Goal: Information Seeking & Learning: Learn about a topic

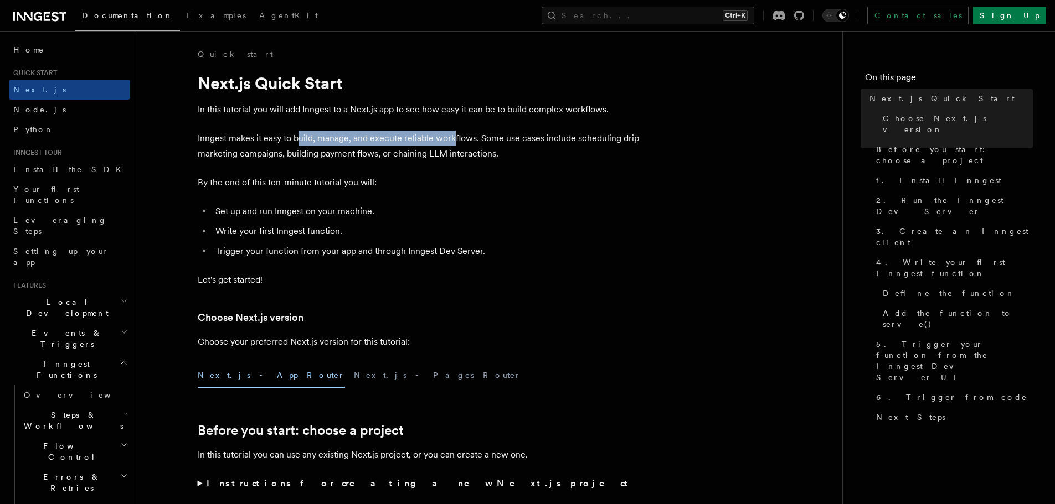
drag, startPoint x: 334, startPoint y: 143, endPoint x: 464, endPoint y: 143, distance: 129.6
click at [461, 143] on p "Inngest makes it easy to build, manage, and execute reliable workflows. Some us…" at bounding box center [419, 146] width 443 height 31
click at [527, 151] on p "Inngest makes it easy to build, manage, and execute reliable workflows. Some us…" at bounding box center [419, 146] width 443 height 31
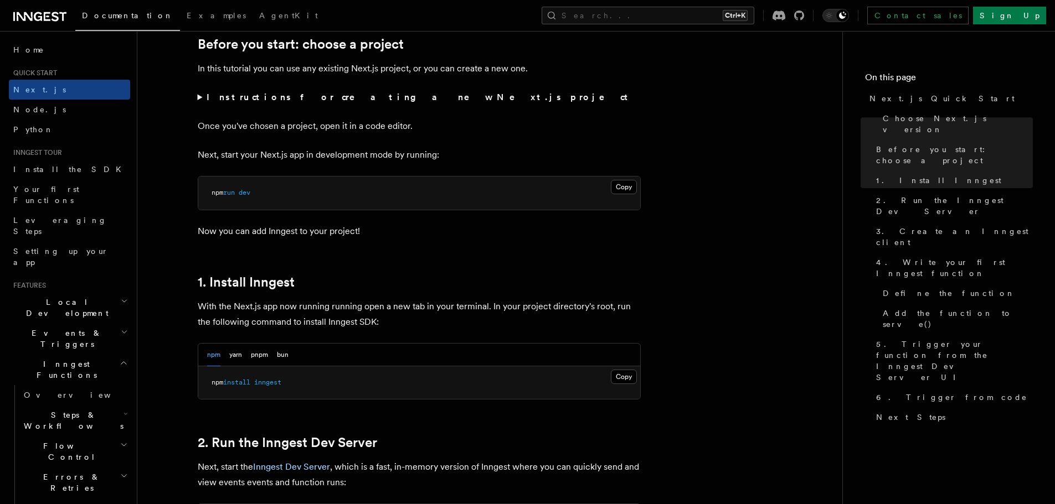
scroll to position [388, 0]
click at [630, 375] on button "Copy Copied" at bounding box center [624, 376] width 26 height 14
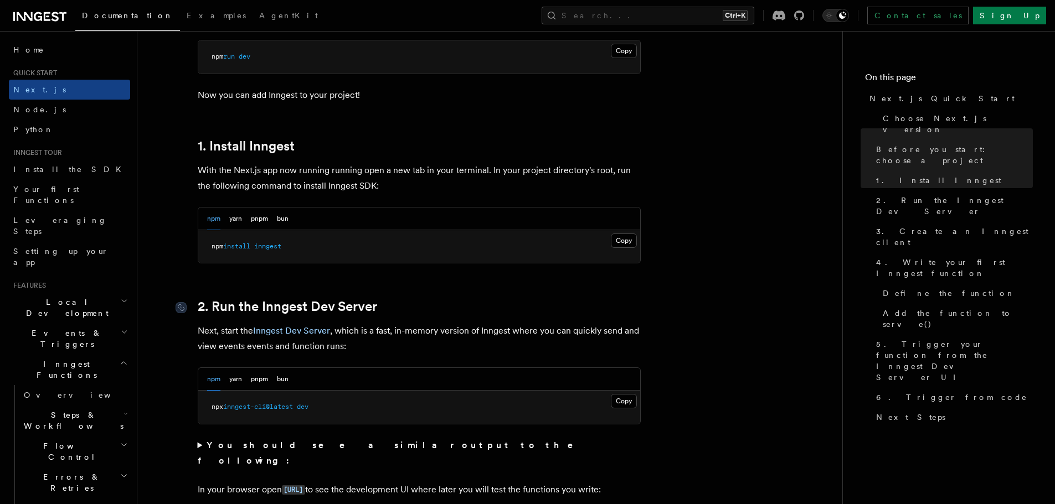
scroll to position [554, 0]
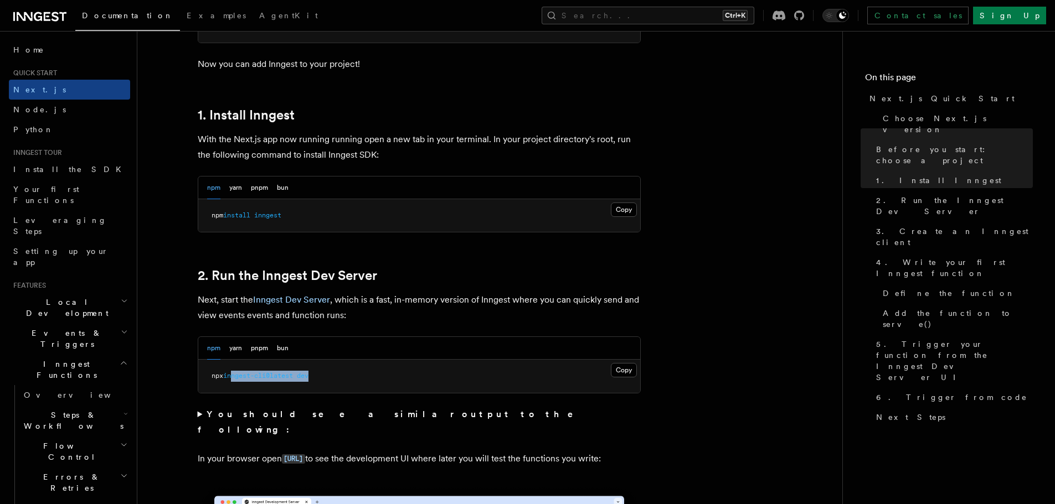
drag, startPoint x: 318, startPoint y: 373, endPoint x: 235, endPoint y: 366, distance: 83.9
click at [234, 366] on pre "npx inngest-cli@latest dev" at bounding box center [419, 376] width 442 height 33
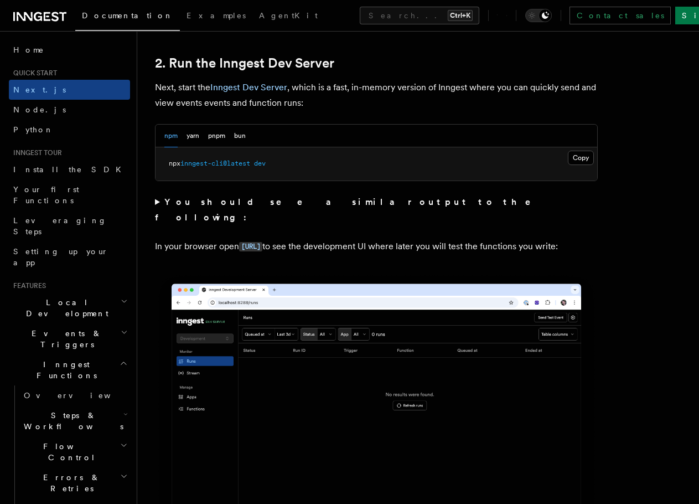
scroll to position [830, 0]
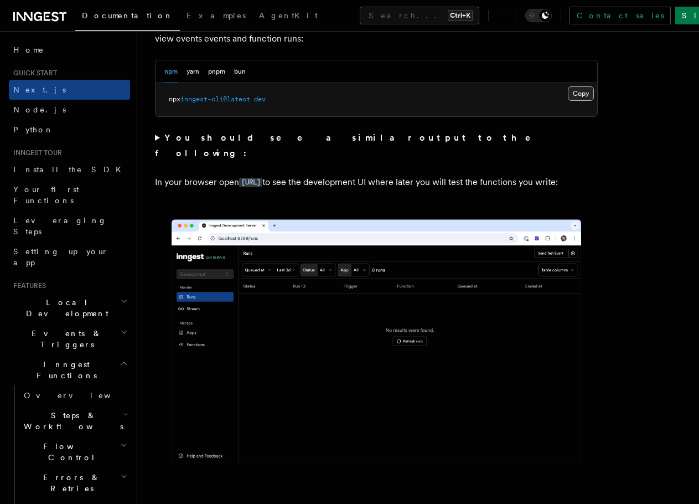
click at [572, 96] on button "Copy Copied" at bounding box center [581, 93] width 26 height 14
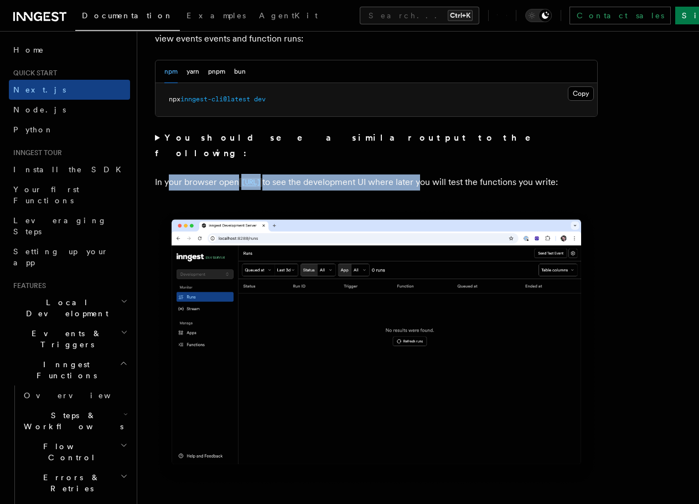
drag, startPoint x: 168, startPoint y: 166, endPoint x: 491, endPoint y: 163, distance: 322.8
click at [484, 174] on p "In your browser open [URL] to see the development UI where later you will test …" at bounding box center [376, 182] width 443 height 16
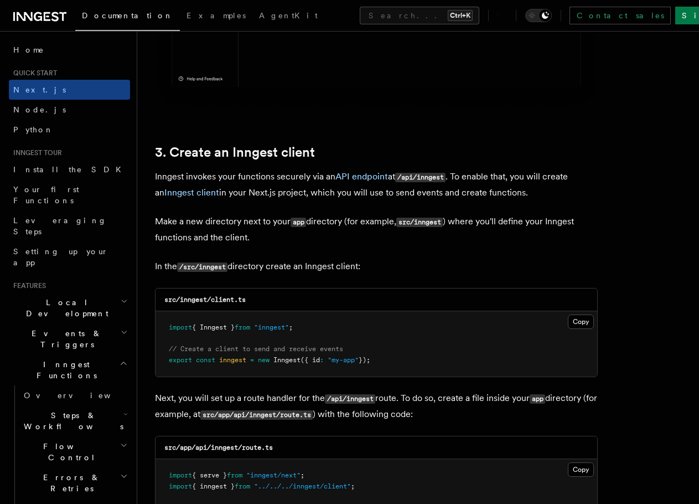
scroll to position [1218, 0]
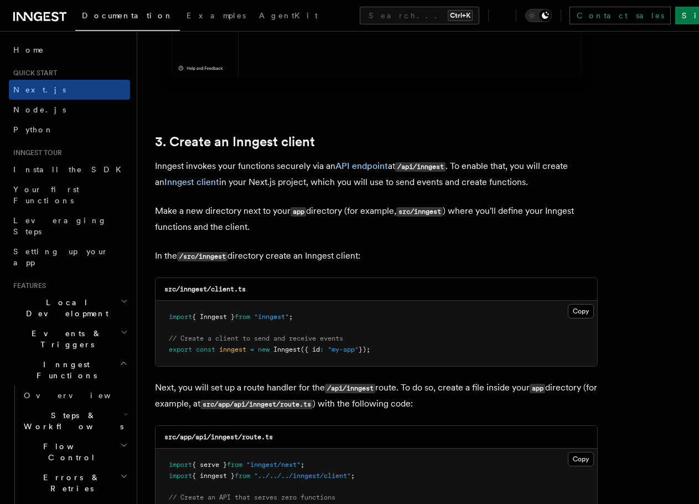
drag, startPoint x: 146, startPoint y: 256, endPoint x: 364, endPoint y: 257, distance: 218.7
click at [371, 257] on p "In the /src/inngest directory create an Inngest client:" at bounding box center [376, 256] width 443 height 16
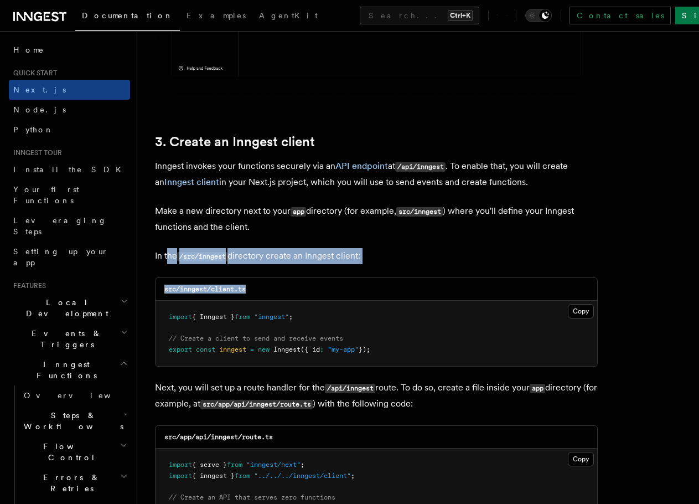
drag, startPoint x: 194, startPoint y: 253, endPoint x: 419, endPoint y: 265, distance: 225.1
click at [412, 262] on p "In the /src/inngest directory create an Inngest client:" at bounding box center [376, 256] width 443 height 16
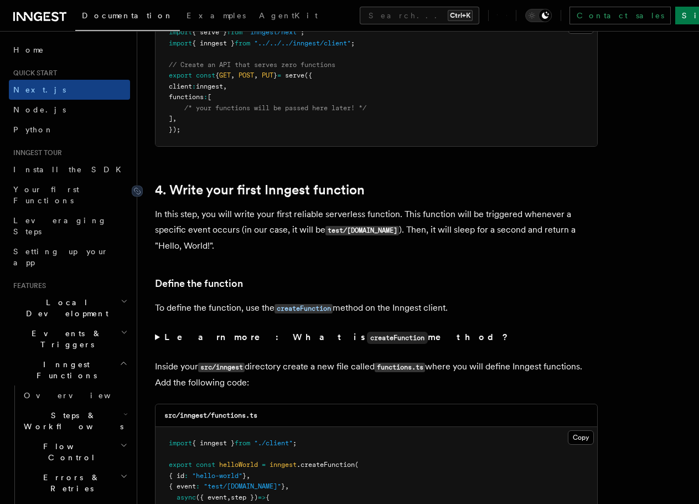
scroll to position [1661, 0]
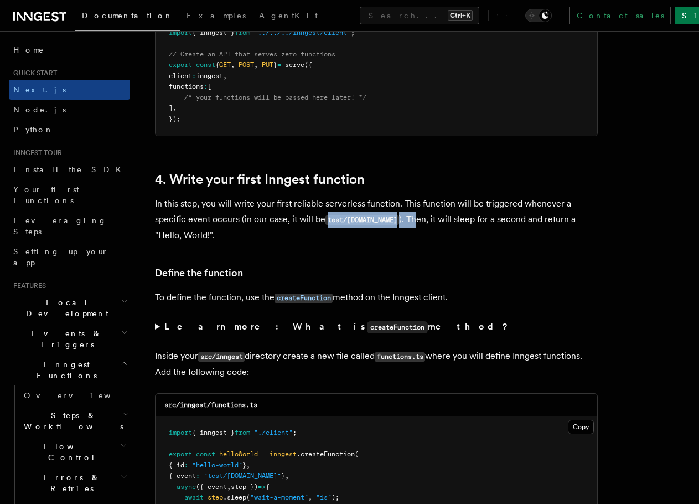
drag, startPoint x: 323, startPoint y: 218, endPoint x: 412, endPoint y: 218, distance: 88.6
click at [412, 218] on p "In this step, you will write your first reliable serverless function. This func…" at bounding box center [376, 219] width 443 height 47
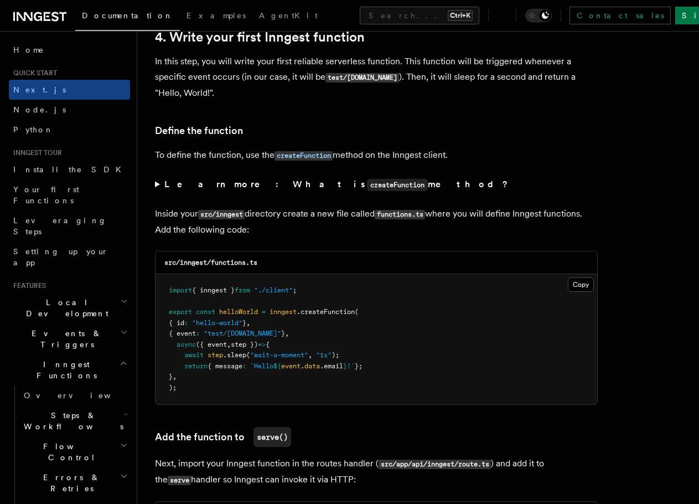
scroll to position [1993, 0]
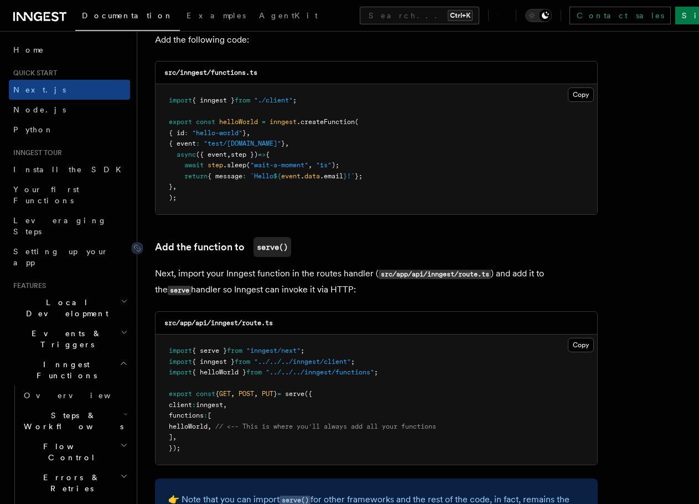
click at [211, 255] on link "Add the function to serve()" at bounding box center [223, 247] width 136 height 20
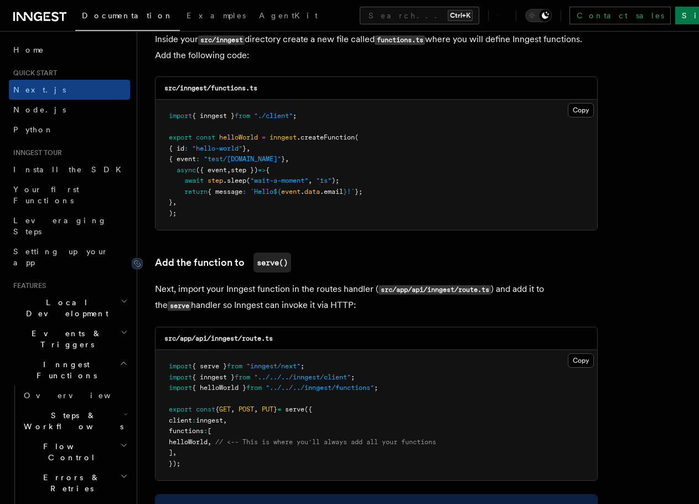
scroll to position [1955, 0]
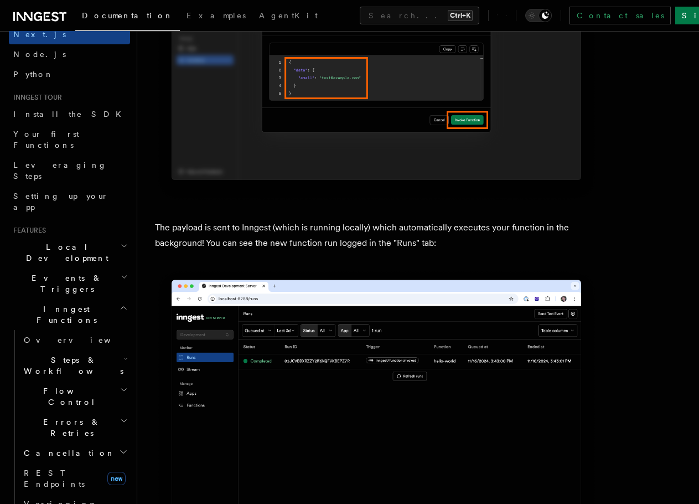
scroll to position [3616, 0]
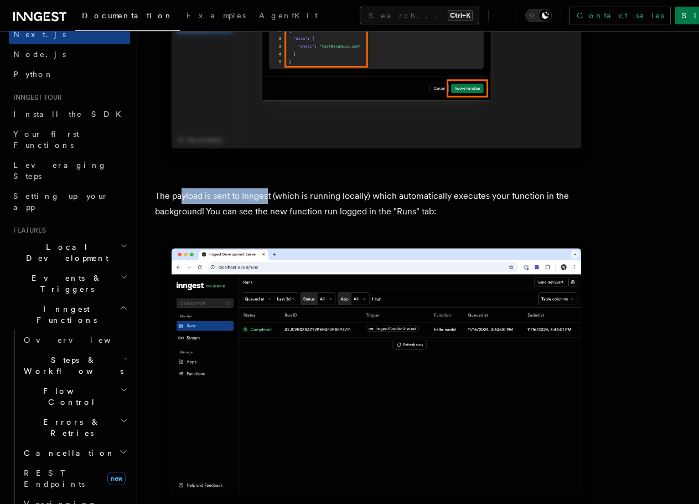
drag, startPoint x: 180, startPoint y: 194, endPoint x: 282, endPoint y: 196, distance: 101.3
click at [269, 193] on p "The payload is sent to Inngest (which is running locally) which automatically e…" at bounding box center [376, 203] width 443 height 31
click at [345, 195] on p "The payload is sent to Inngest (which is running locally) which automatically e…" at bounding box center [376, 203] width 443 height 31
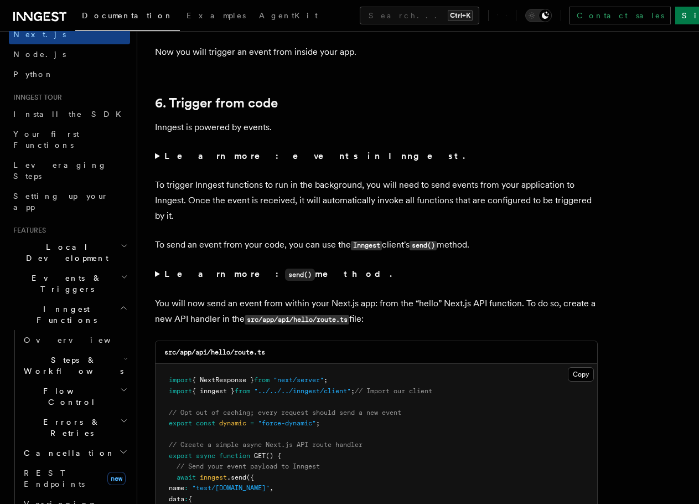
scroll to position [5554, 0]
drag, startPoint x: 392, startPoint y: 241, endPoint x: 438, endPoint y: 238, distance: 46.7
click at [438, 238] on p "To send an event from your code, you can use the Inngest client's send() method." at bounding box center [376, 244] width 443 height 16
click at [486, 243] on p "To send an event from your code, you can use the Inngest client's send() method." at bounding box center [376, 244] width 443 height 16
drag, startPoint x: 357, startPoint y: 244, endPoint x: 482, endPoint y: 249, distance: 125.2
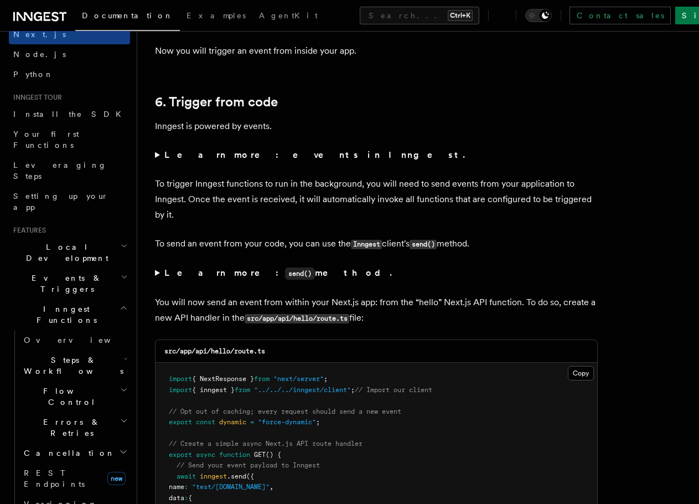
click at [482, 249] on p "To send an event from your code, you can use the Inngest client's send() method." at bounding box center [376, 244] width 443 height 16
click at [355, 280] on summary "Learn more: send() method." at bounding box center [376, 273] width 443 height 16
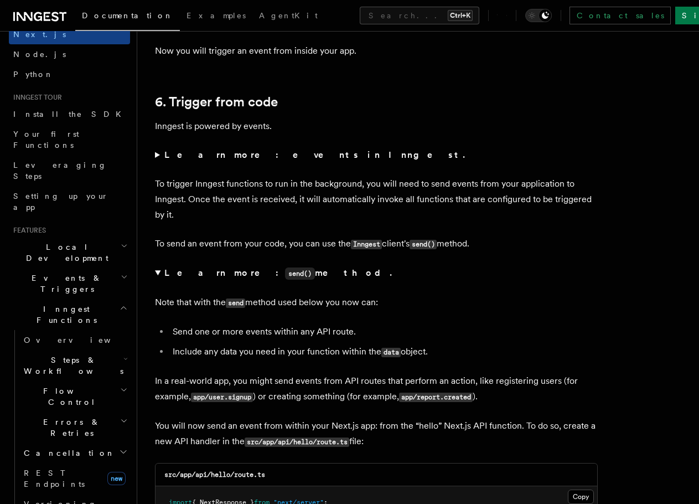
drag, startPoint x: 339, startPoint y: 280, endPoint x: 333, endPoint y: 281, distance: 6.7
click at [338, 280] on summary "Learn more: send() method." at bounding box center [376, 273] width 443 height 16
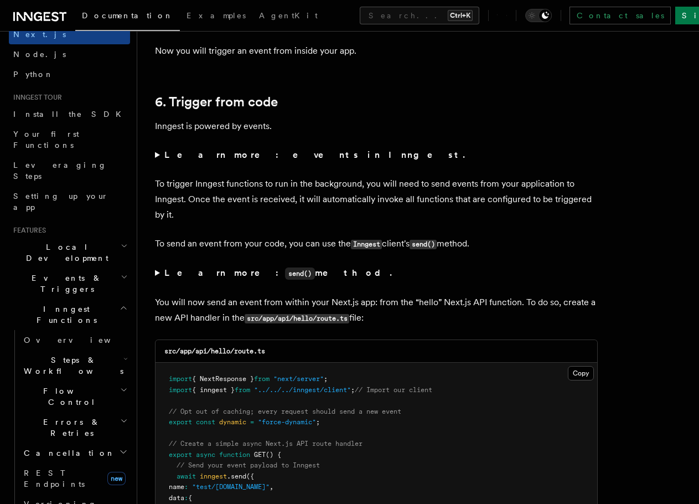
click at [272, 274] on strong "Learn more: send() method." at bounding box center [279, 272] width 230 height 11
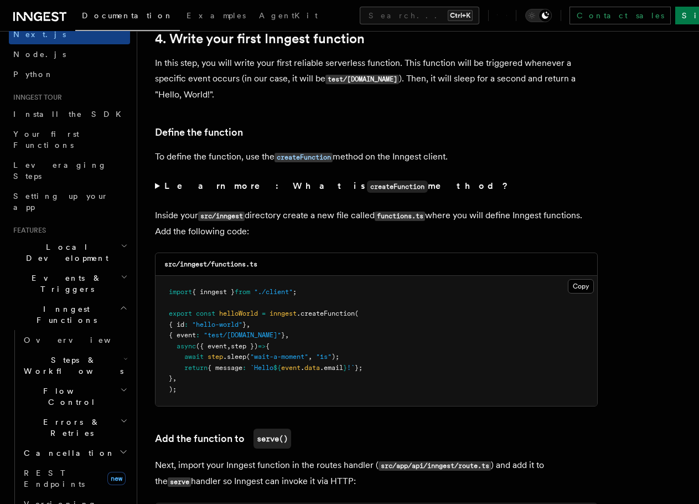
scroll to position [1734, 0]
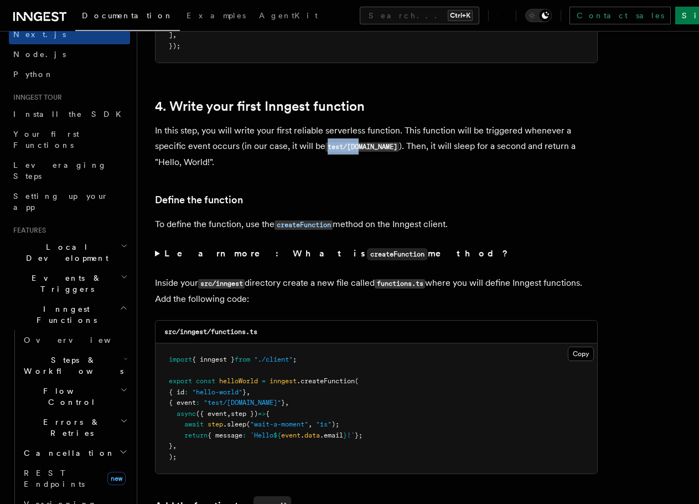
drag, startPoint x: 324, startPoint y: 146, endPoint x: 361, endPoint y: 147, distance: 37.1
click at [361, 147] on p "In this step, you will write your first reliable serverless function. This func…" at bounding box center [376, 146] width 443 height 47
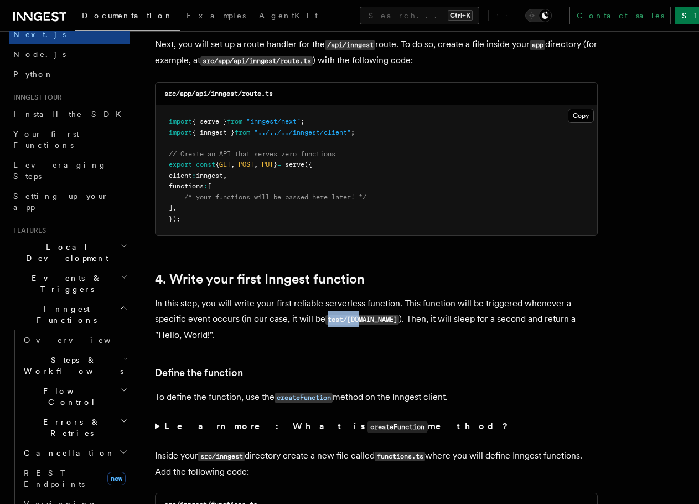
scroll to position [1568, 0]
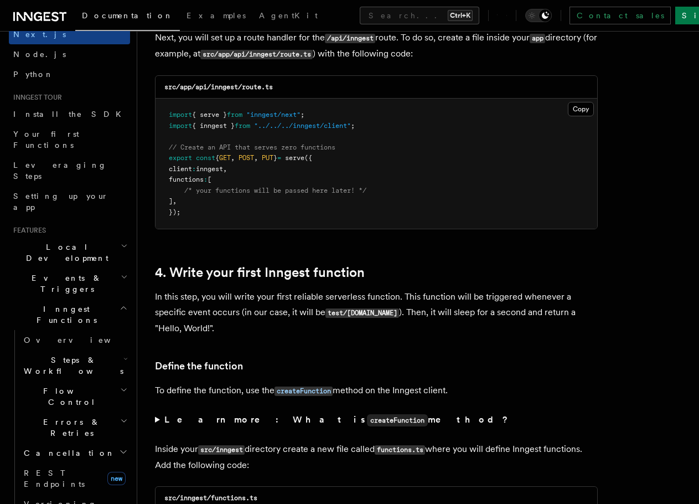
click at [378, 323] on p "In this step, you will write your first reliable serverless function. This func…" at bounding box center [376, 312] width 443 height 47
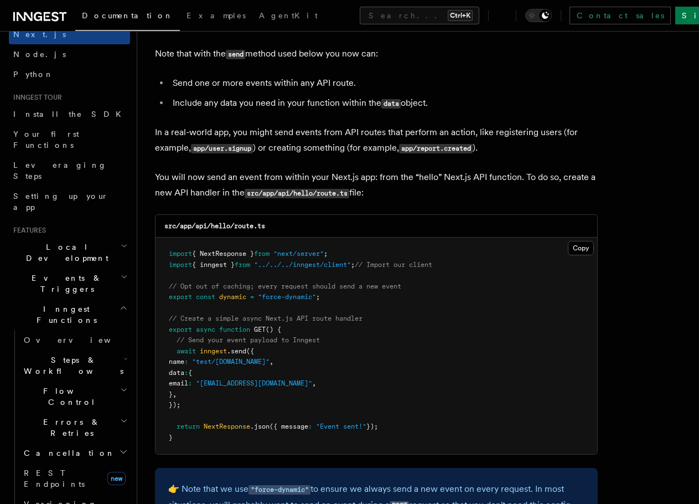
scroll to position [5942, 0]
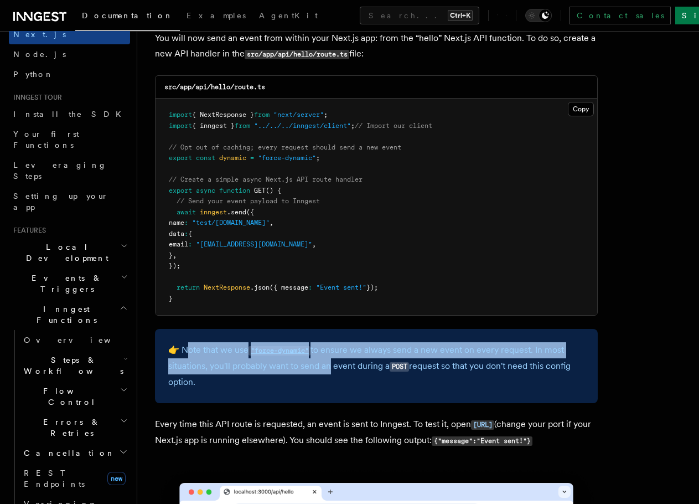
drag, startPoint x: 195, startPoint y: 348, endPoint x: 328, endPoint y: 358, distance: 133.8
click at [328, 358] on p "👉 Note that we use "force-dynamic" to ensure we always send a new event on ever…" at bounding box center [376, 366] width 416 height 48
click at [354, 348] on p "👉 Note that we use "force-dynamic" to ensure we always send a new event on ever…" at bounding box center [376, 366] width 416 height 48
click at [381, 353] on p "👉 Note that we use "force-dynamic" to ensure we always send a new event on ever…" at bounding box center [376, 366] width 416 height 48
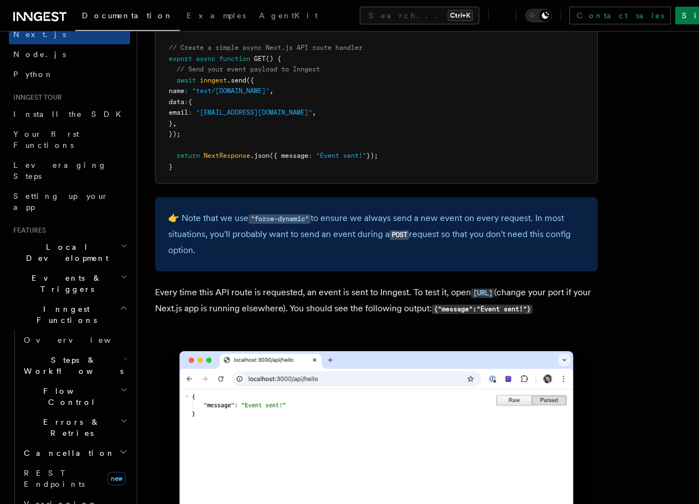
scroll to position [6108, 0]
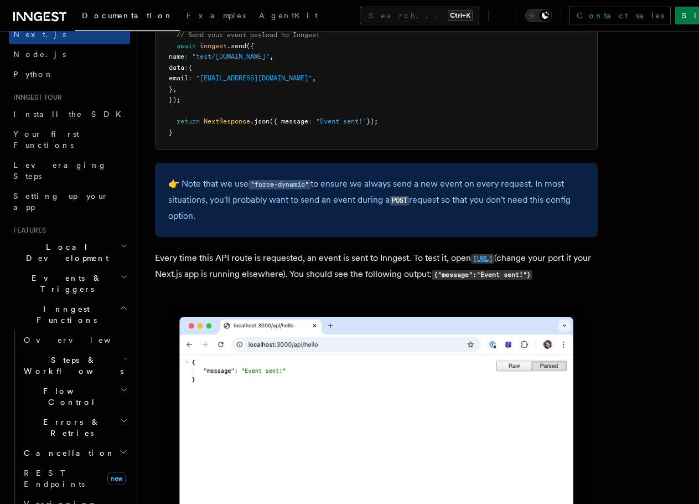
click at [471, 264] on code "[URL]" at bounding box center [482, 258] width 23 height 9
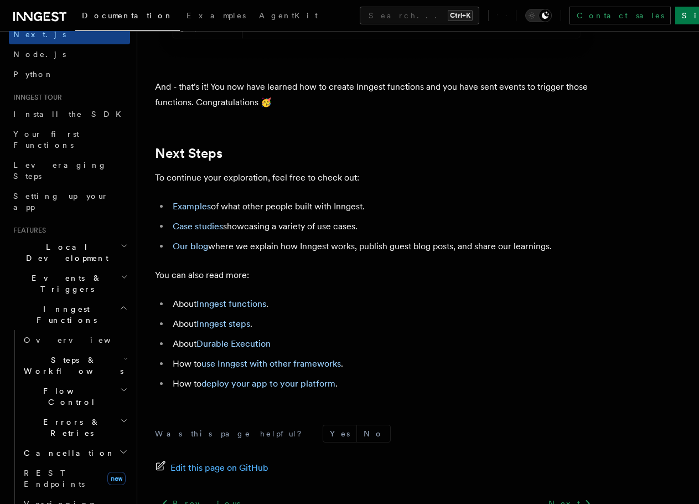
scroll to position [6938, 0]
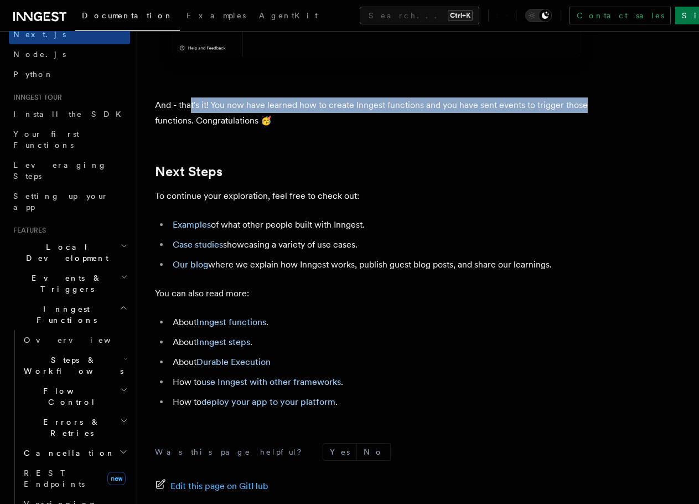
drag, startPoint x: 195, startPoint y: 117, endPoint x: 589, endPoint y: 127, distance: 393.8
click at [589, 127] on p "And - that's it! You now have learned how to create Inngest functions and you h…" at bounding box center [376, 112] width 443 height 31
click at [121, 272] on icon "button" at bounding box center [124, 276] width 7 height 9
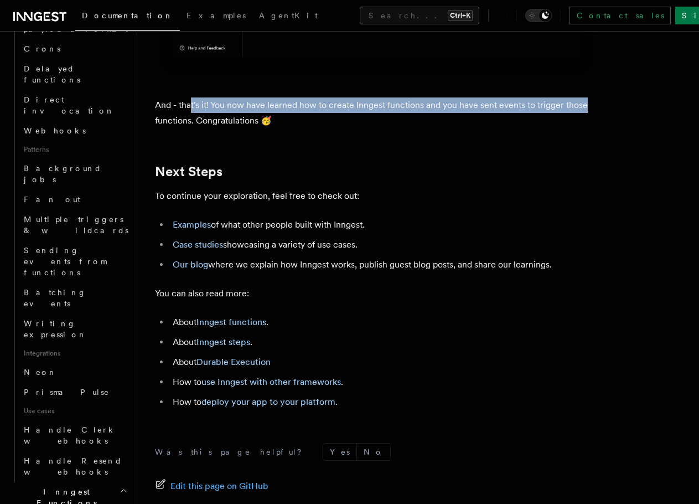
scroll to position [498, 0]
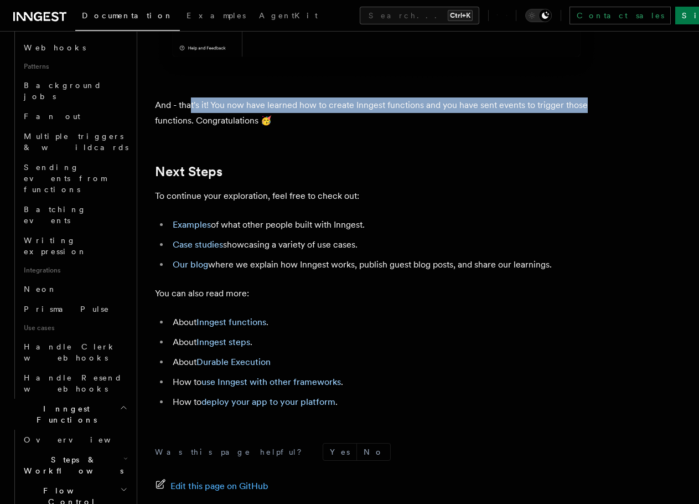
click at [123, 454] on icon "button" at bounding box center [125, 458] width 4 height 9
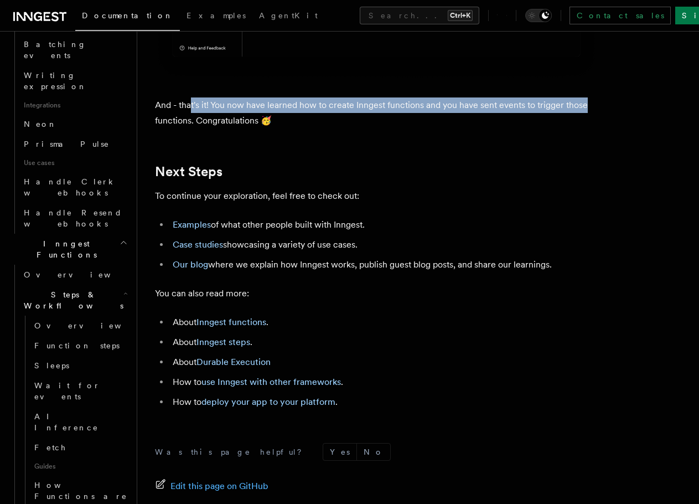
scroll to position [664, 0]
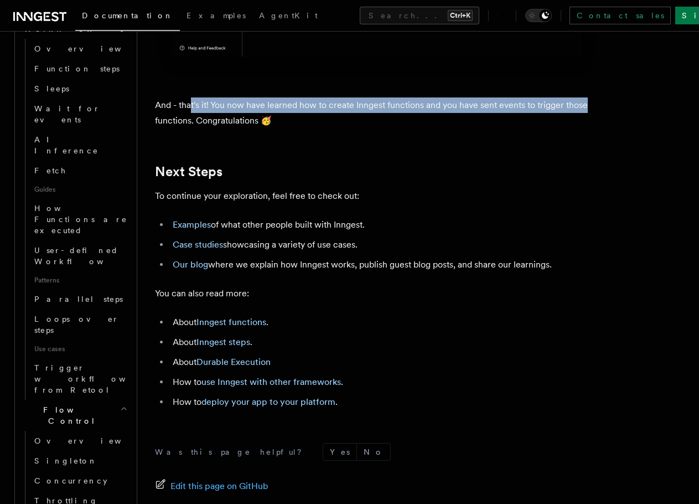
scroll to position [941, 0]
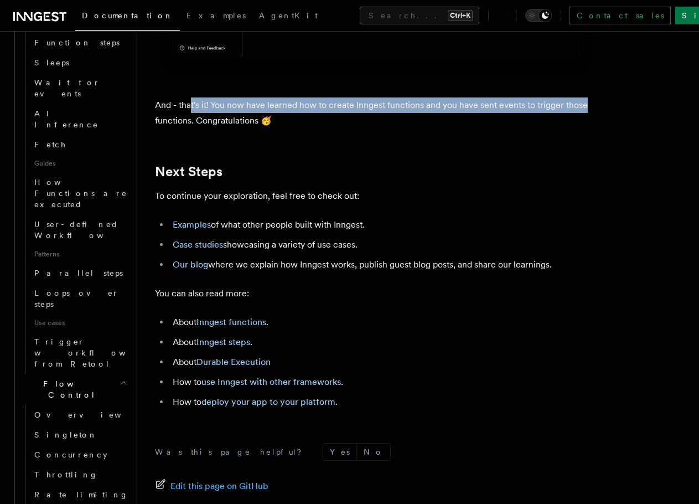
scroll to position [997, 0]
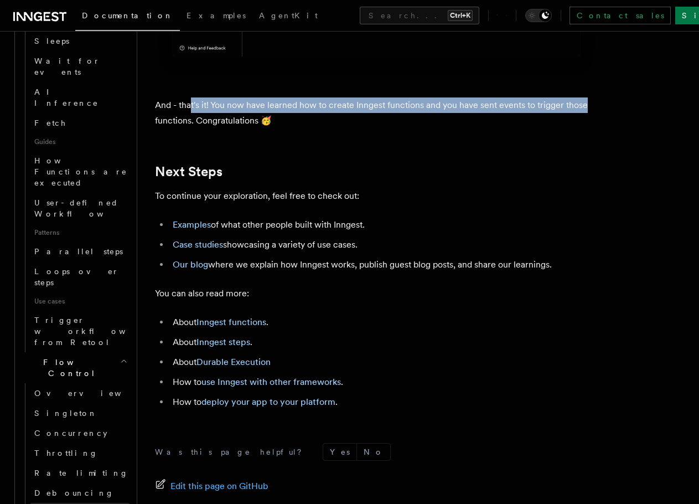
scroll to position [886, 0]
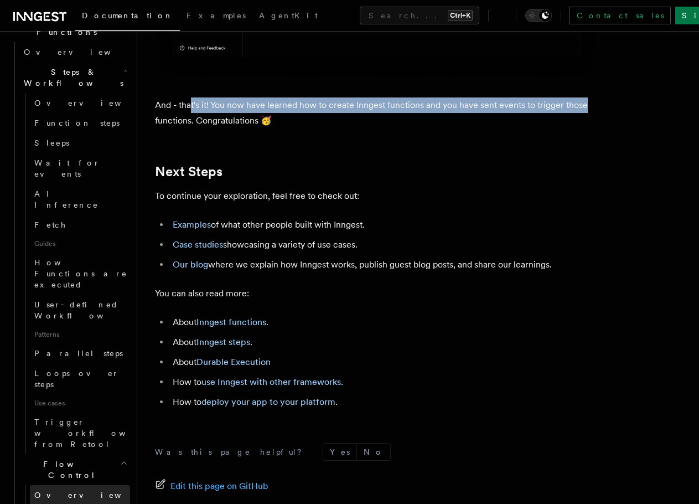
click at [68, 485] on link "Overview" at bounding box center [80, 495] width 100 height 20
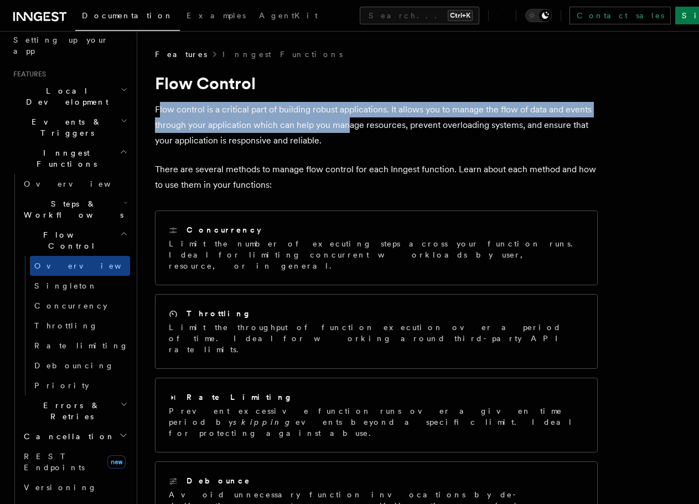
drag, startPoint x: 188, startPoint y: 111, endPoint x: 350, endPoint y: 118, distance: 162.4
click at [349, 118] on p "Flow control is a critical part of building robust applications. It allows you …" at bounding box center [376, 125] width 443 height 47
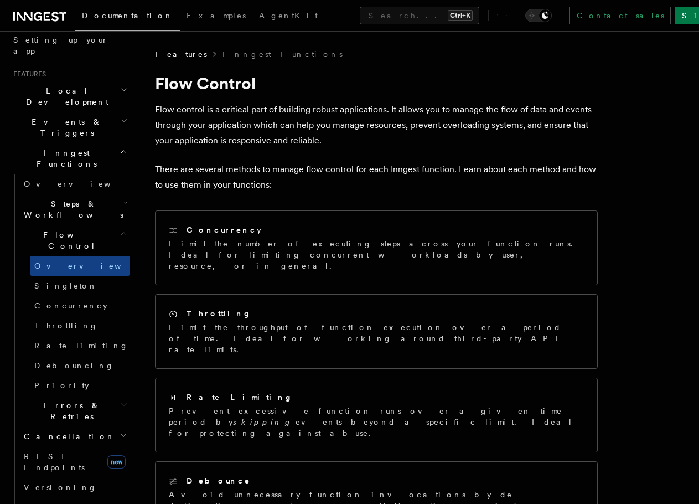
click at [352, 118] on p "Flow control is a critical part of building robust applications. It allows you …" at bounding box center [376, 125] width 443 height 47
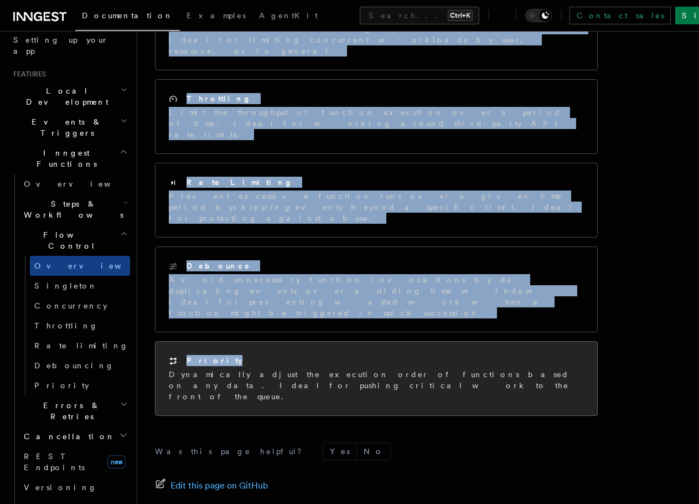
scroll to position [260, 0]
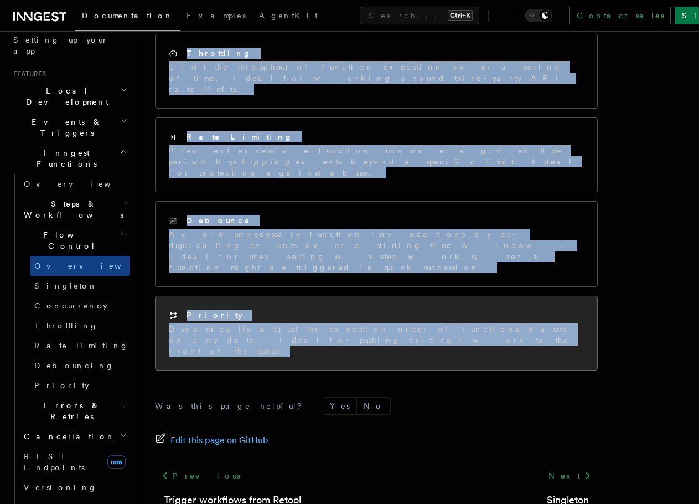
drag, startPoint x: 154, startPoint y: 66, endPoint x: 372, endPoint y: 279, distance: 304.6
click at [372, 279] on div "Features Inngest Functions Flow Control Flow control is a critical part of buil…" at bounding box center [418, 161] width 562 height 842
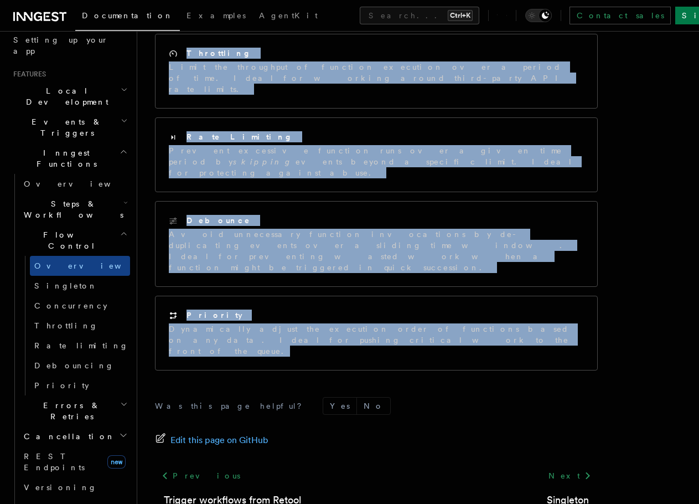
copy article "Flow Control Flow control is a critical part of building robust applications. I…"
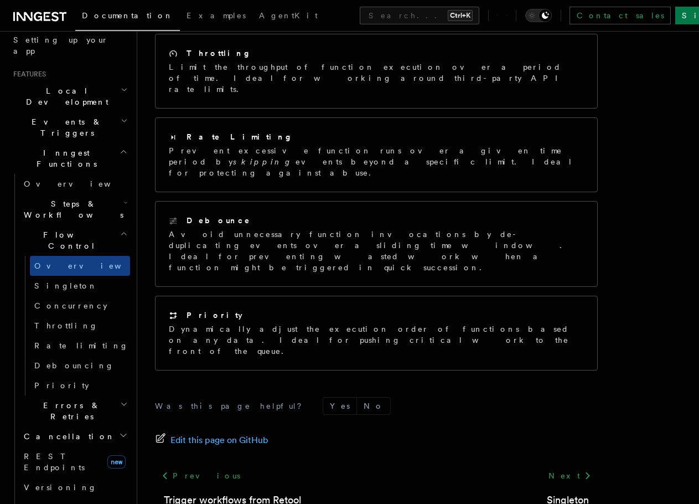
click at [421, 397] on form "Was this page helpful? Yes No" at bounding box center [376, 406] width 443 height 18
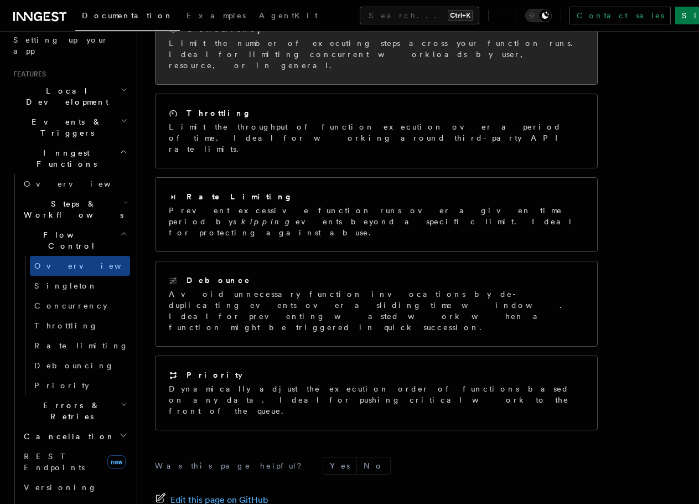
scroll to position [0, 0]
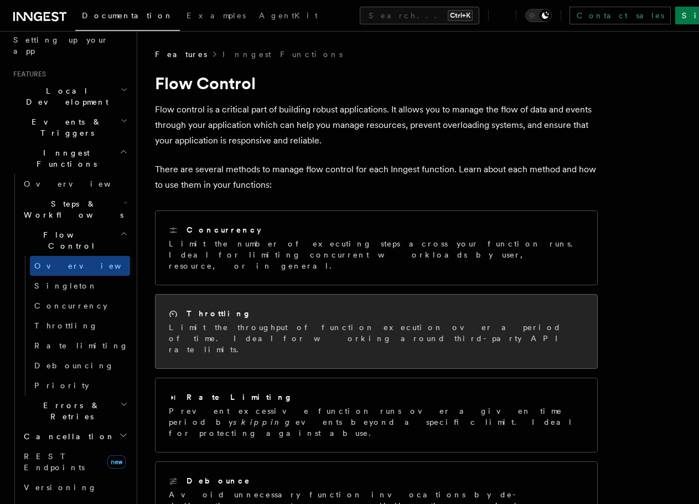
click at [273, 311] on div "Throttling Limit the throughput of function execution over a period of time. Id…" at bounding box center [376, 331] width 415 height 47
